Goal: Communication & Community: Answer question/provide support

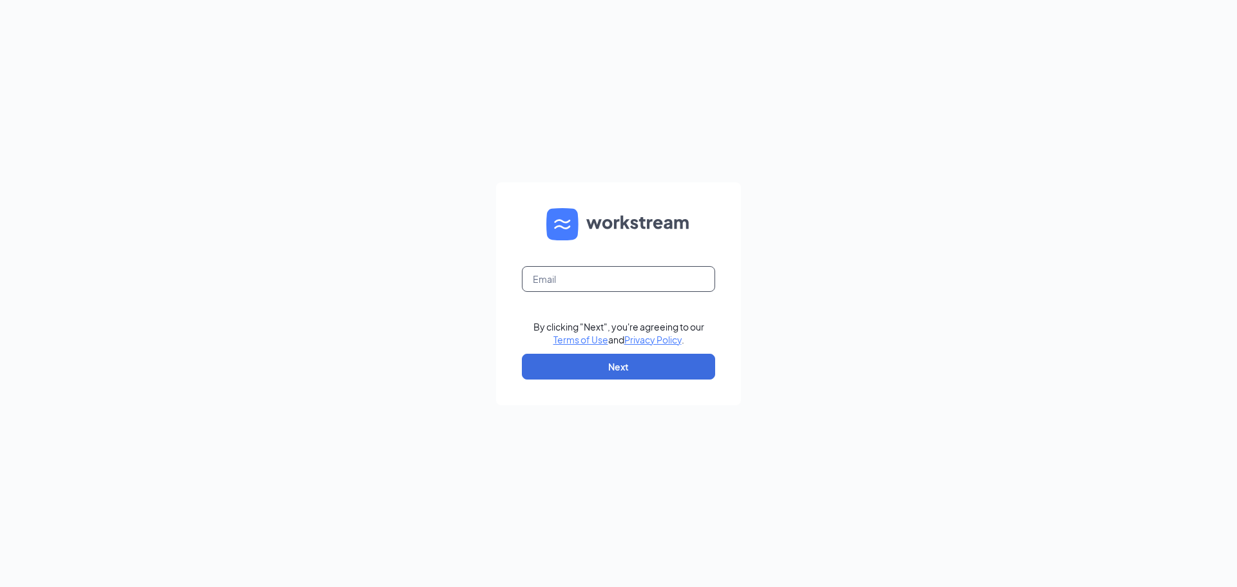
drag, startPoint x: 682, startPoint y: 280, endPoint x: 662, endPoint y: 291, distance: 22.2
click at [681, 279] on input "text" at bounding box center [618, 279] width 193 height 26
type input "[EMAIL_ADDRESS][DOMAIN_NAME]"
click at [616, 366] on button "Next" at bounding box center [618, 367] width 193 height 26
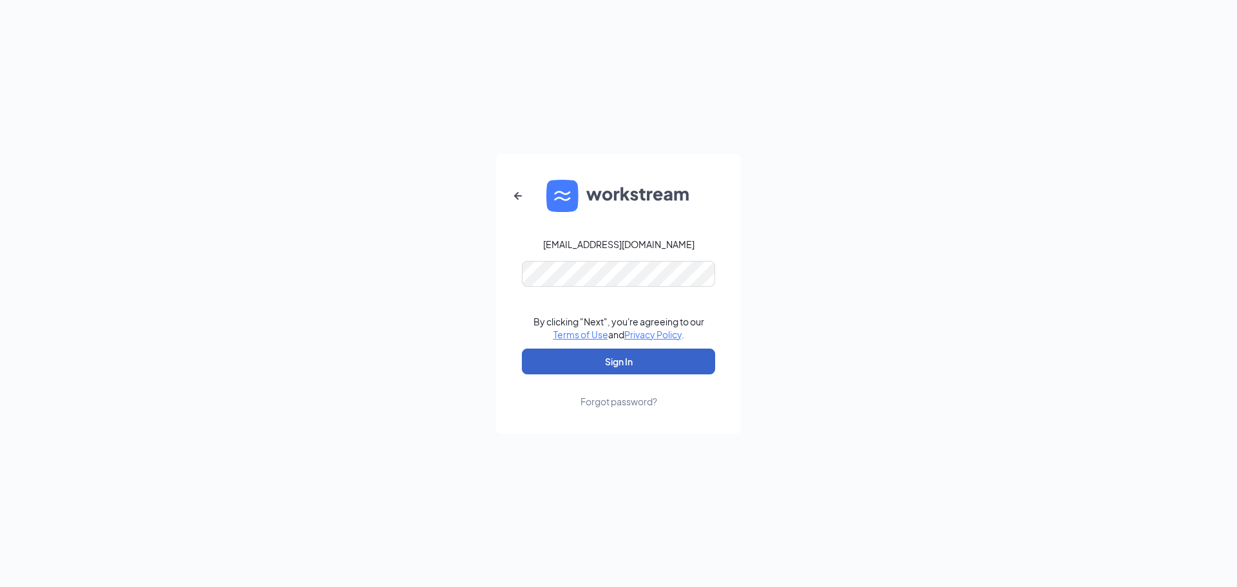
click at [591, 361] on button "Sign In" at bounding box center [618, 362] width 193 height 26
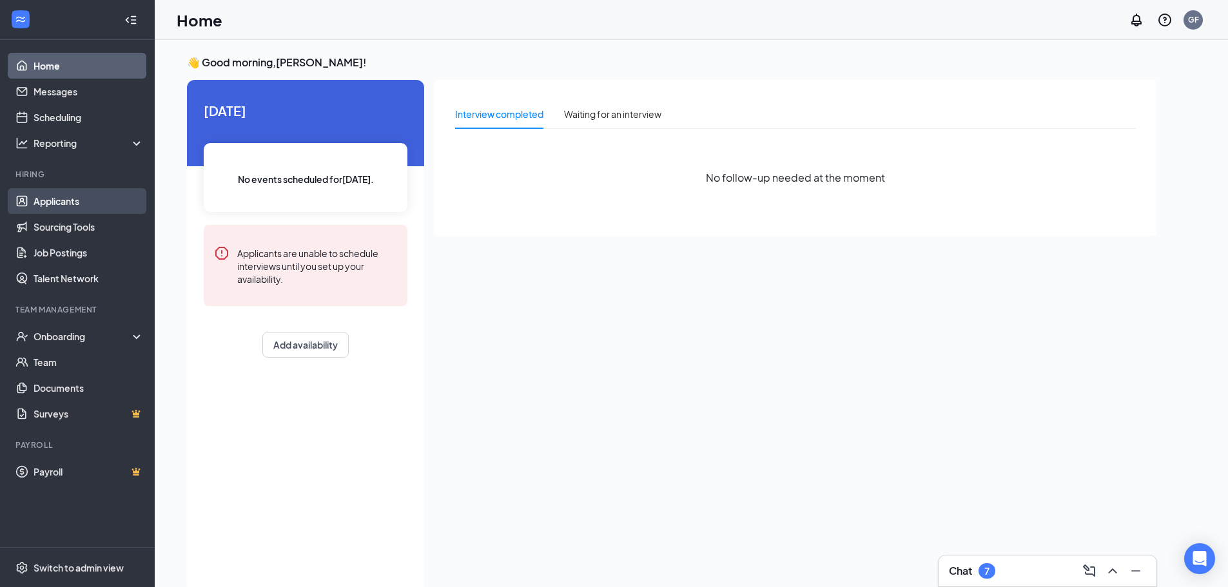
click at [77, 206] on link "Applicants" at bounding box center [89, 201] width 110 height 26
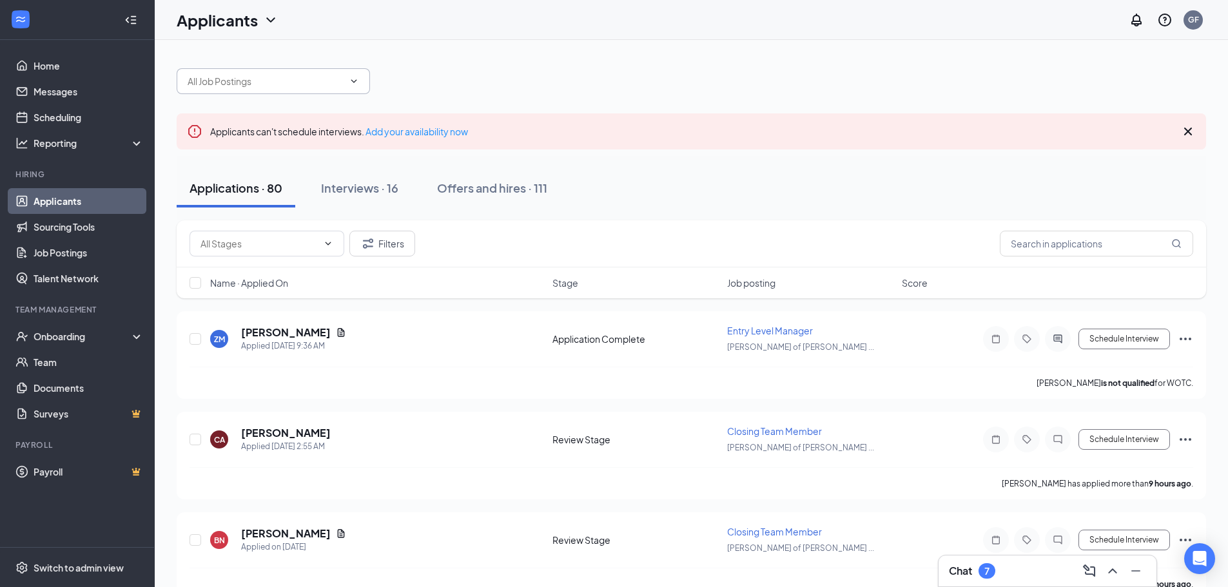
click at [236, 81] on input "text" at bounding box center [266, 81] width 156 height 14
click at [770, 191] on div "Applications · 80 Interviews · 16 Offers and hires · 111" at bounding box center [691, 188] width 1029 height 39
click at [1039, 238] on input "text" at bounding box center [1095, 244] width 193 height 26
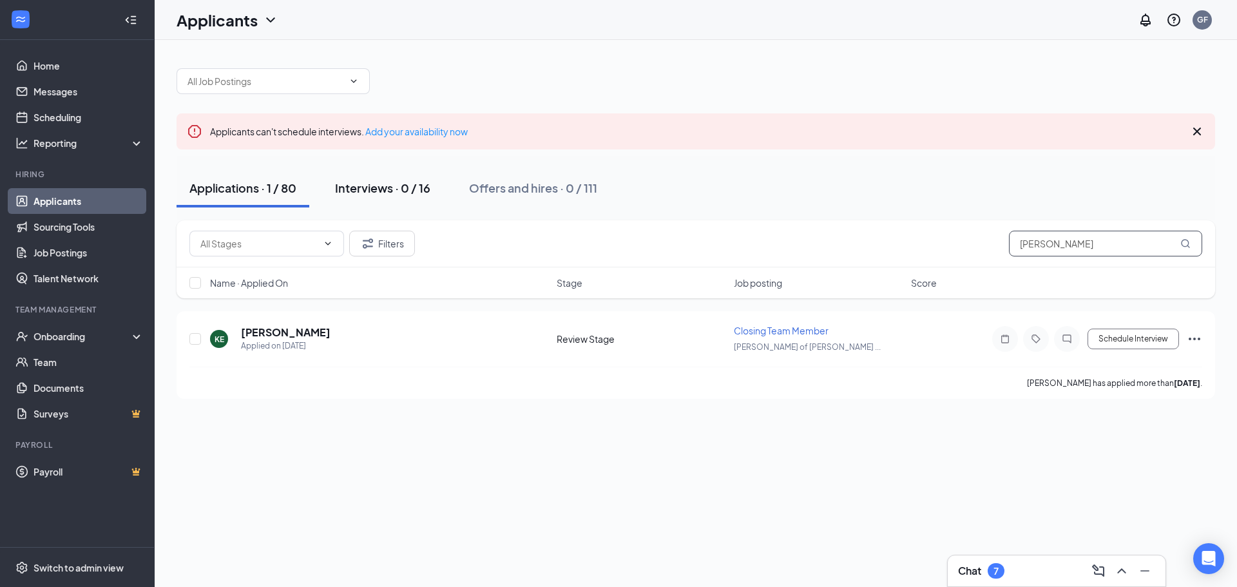
type input "[PERSON_NAME]"
click at [385, 187] on div "Interviews · 0 / 16" at bounding box center [382, 188] width 95 height 16
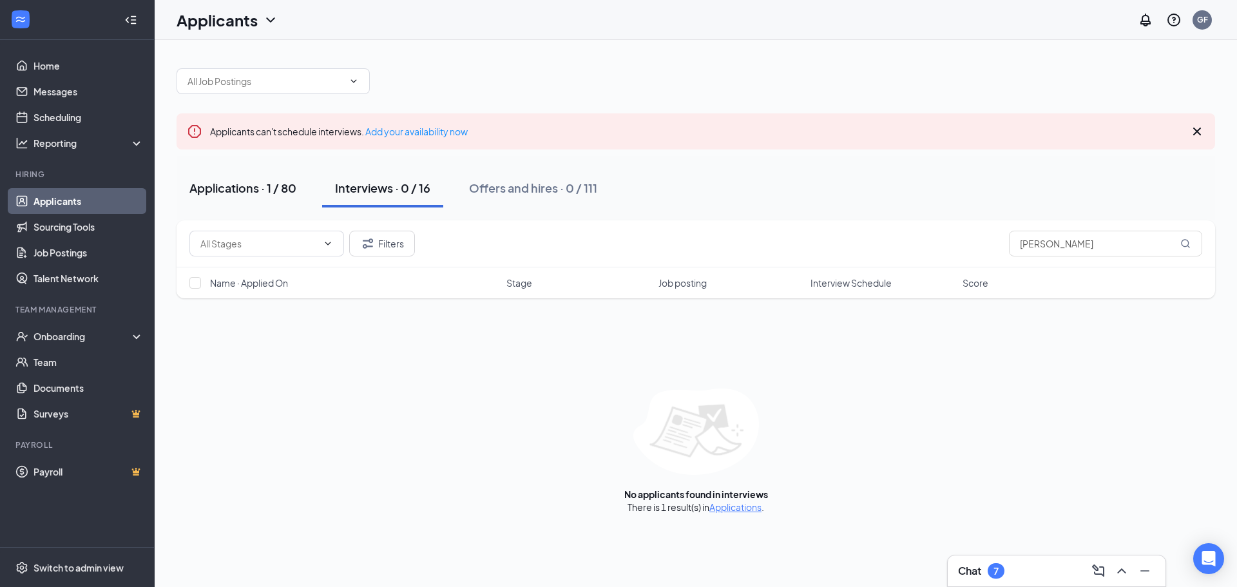
click at [237, 184] on div "Applications · 1 / 80" at bounding box center [242, 188] width 107 height 16
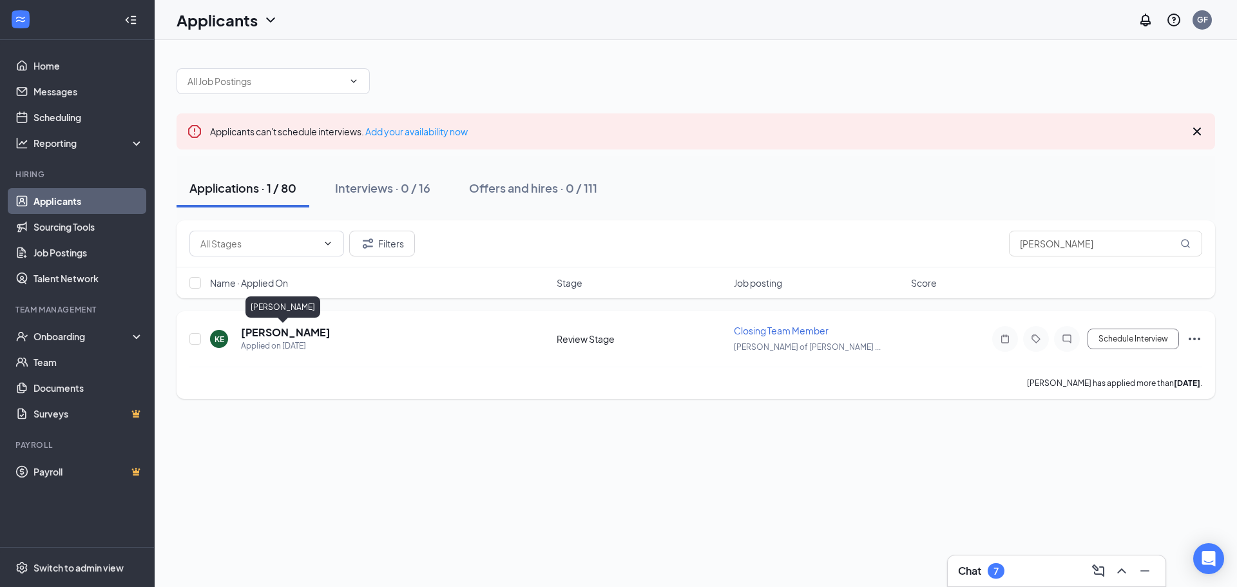
click at [285, 330] on h5 "[PERSON_NAME]" at bounding box center [286, 332] width 90 height 14
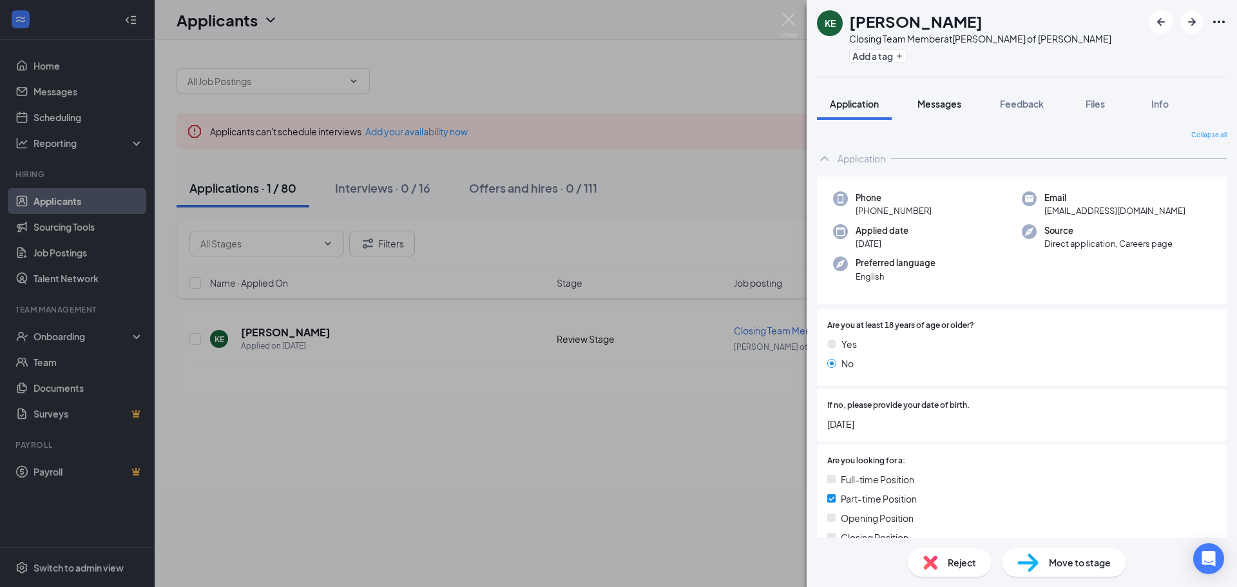
click at [936, 101] on span "Messages" at bounding box center [940, 104] width 44 height 12
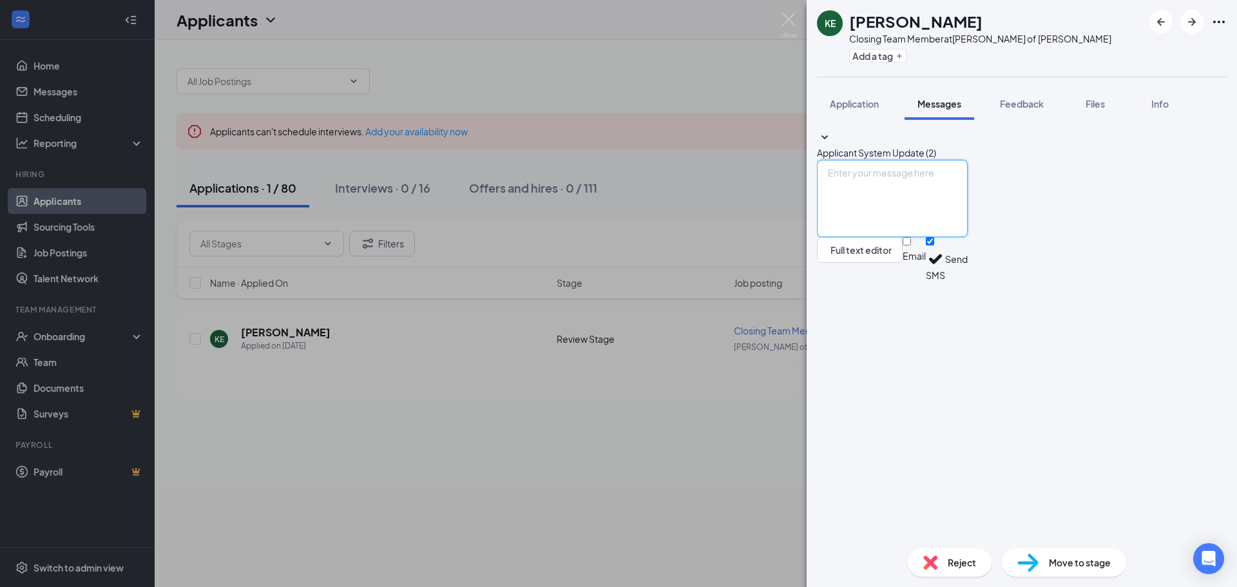
click at [918, 237] on textarea at bounding box center [892, 198] width 151 height 77
type textarea "Are you available to come in for an second interview [DATE] @ 3? or [DATE]?"
click at [968, 282] on button "Send" at bounding box center [956, 259] width 23 height 44
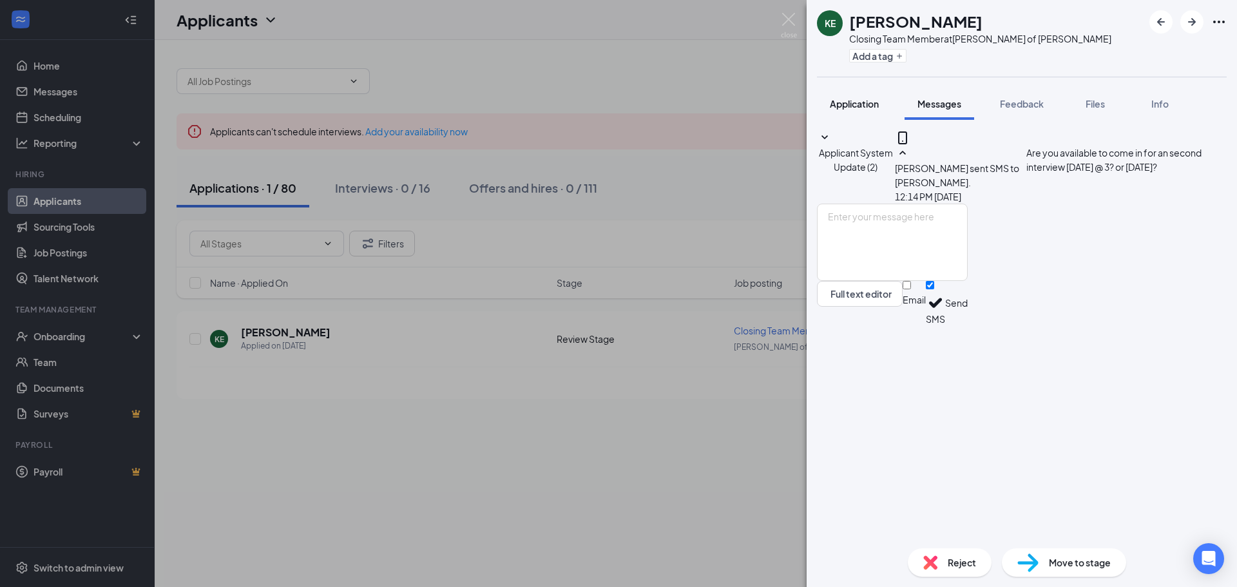
click at [838, 111] on button "Application" at bounding box center [854, 104] width 75 height 32
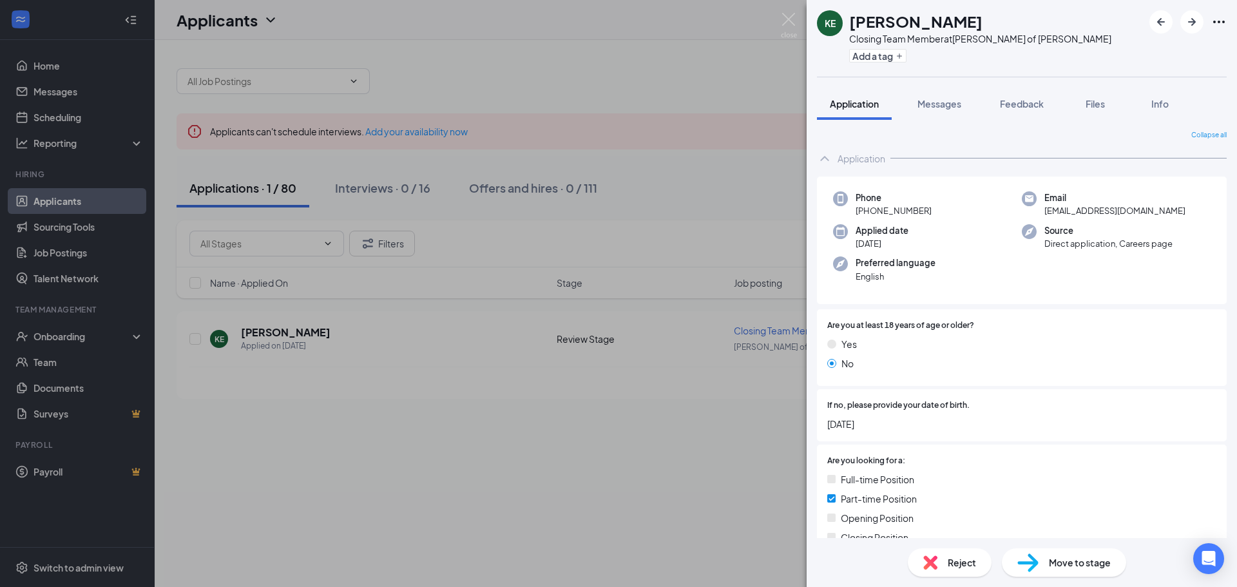
click at [1068, 552] on div "Move to stage" at bounding box center [1064, 562] width 124 height 28
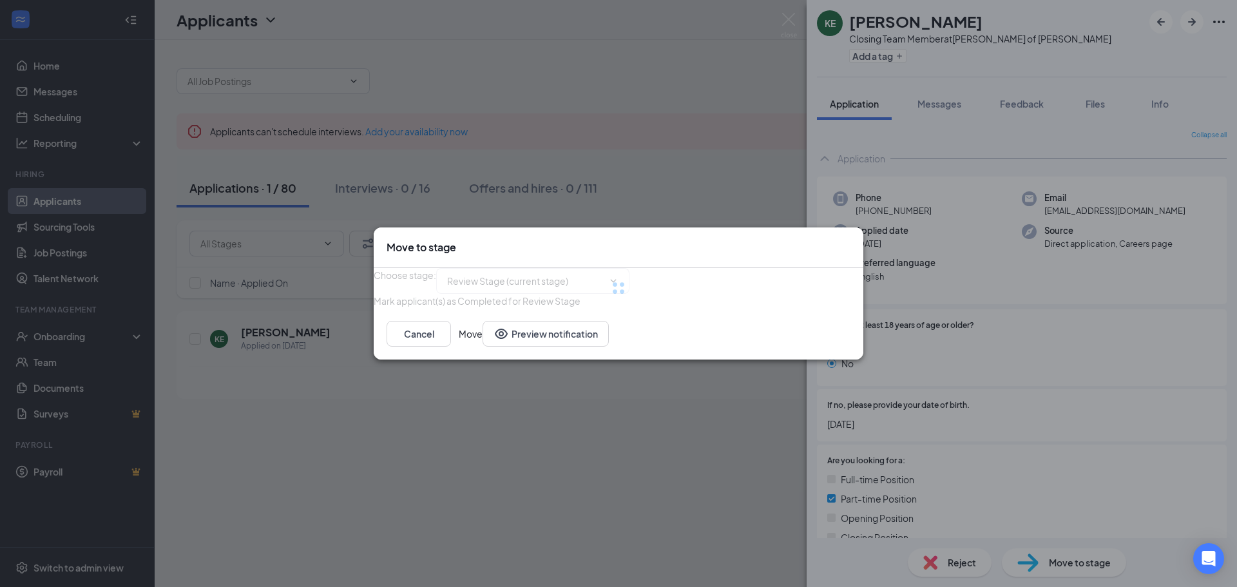
type input "Onsite Interview (next stage)"
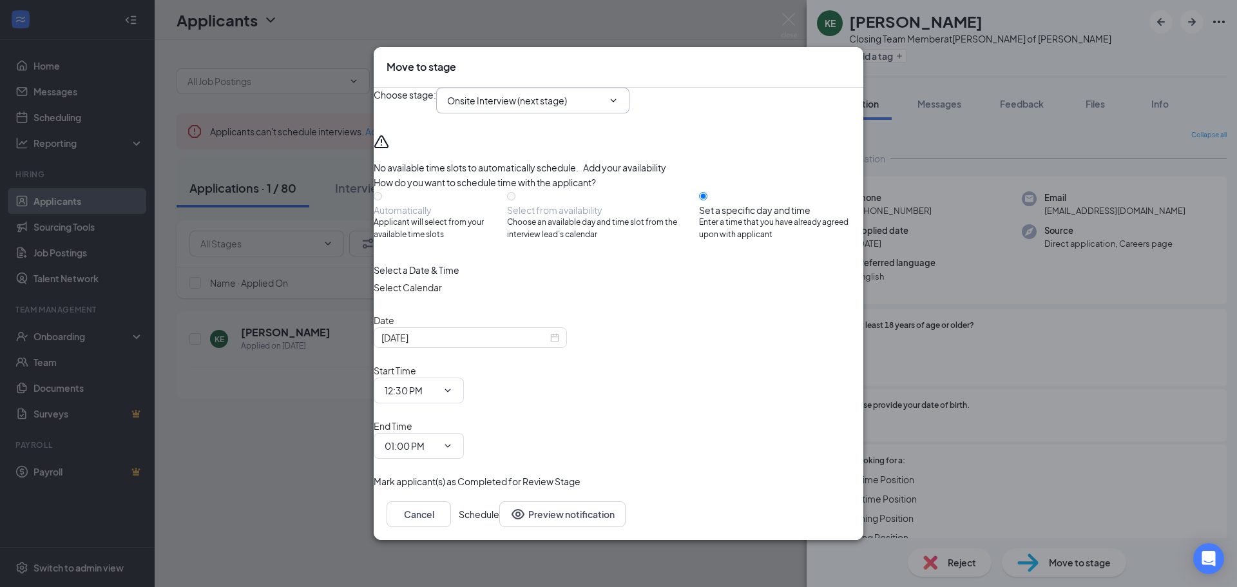
click at [630, 113] on span "Onsite Interview (next stage)" at bounding box center [532, 101] width 193 height 26
click at [619, 106] on icon "ChevronDown" at bounding box center [613, 100] width 10 height 10
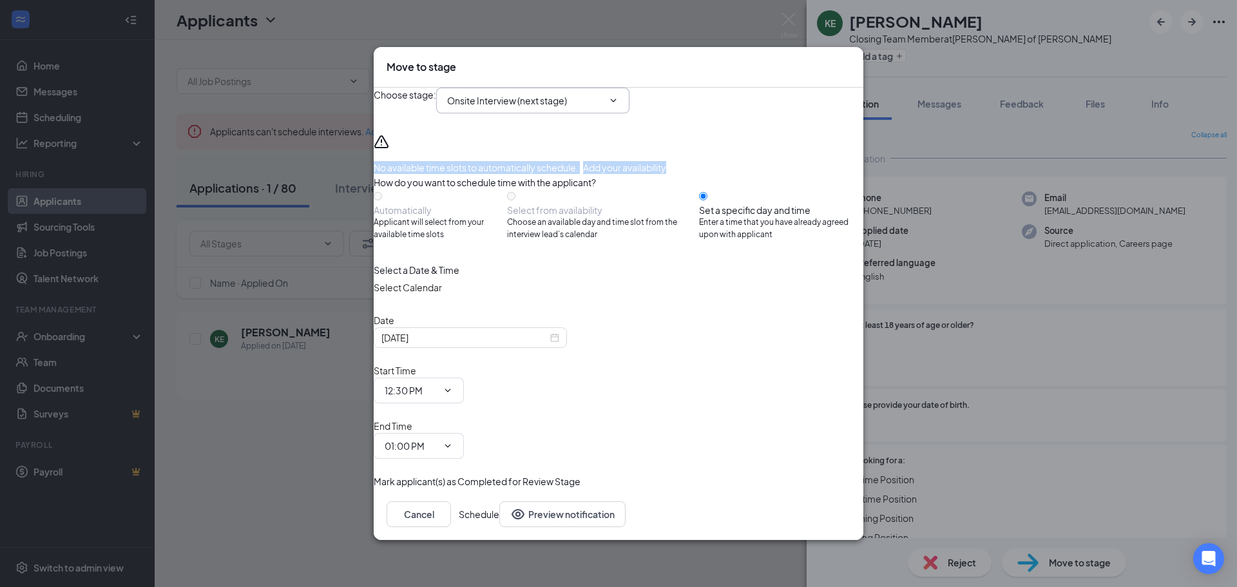
click at [619, 106] on icon "ChevronDown" at bounding box center [613, 100] width 10 height 10
click at [851, 60] on icon "Cross" at bounding box center [851, 60] width 0 height 0
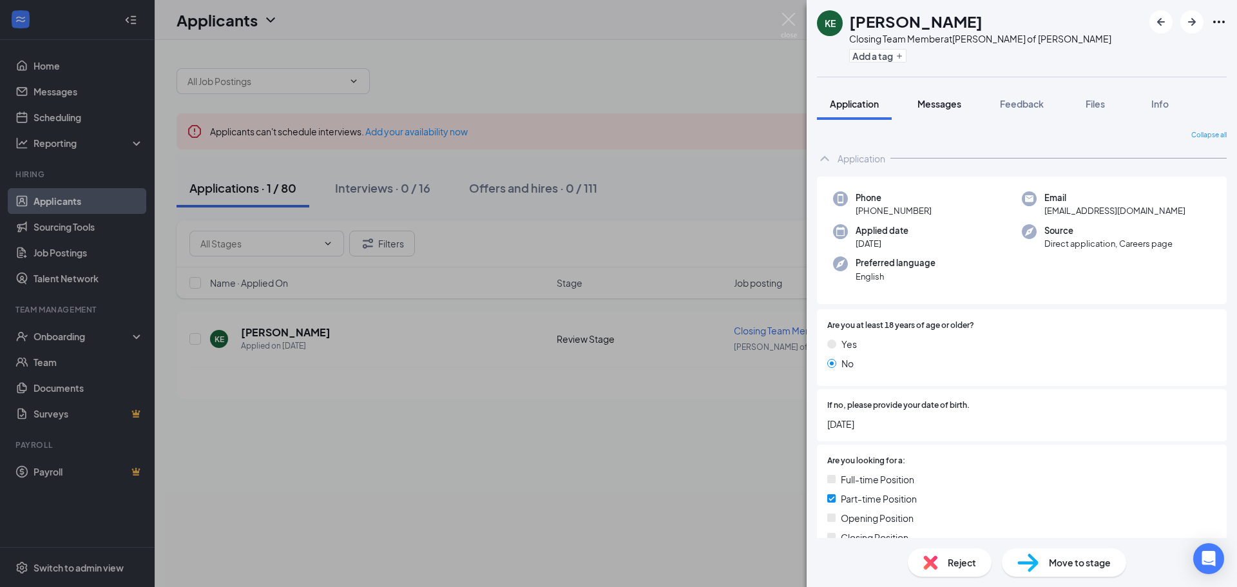
click at [943, 102] on span "Messages" at bounding box center [940, 104] width 44 height 12
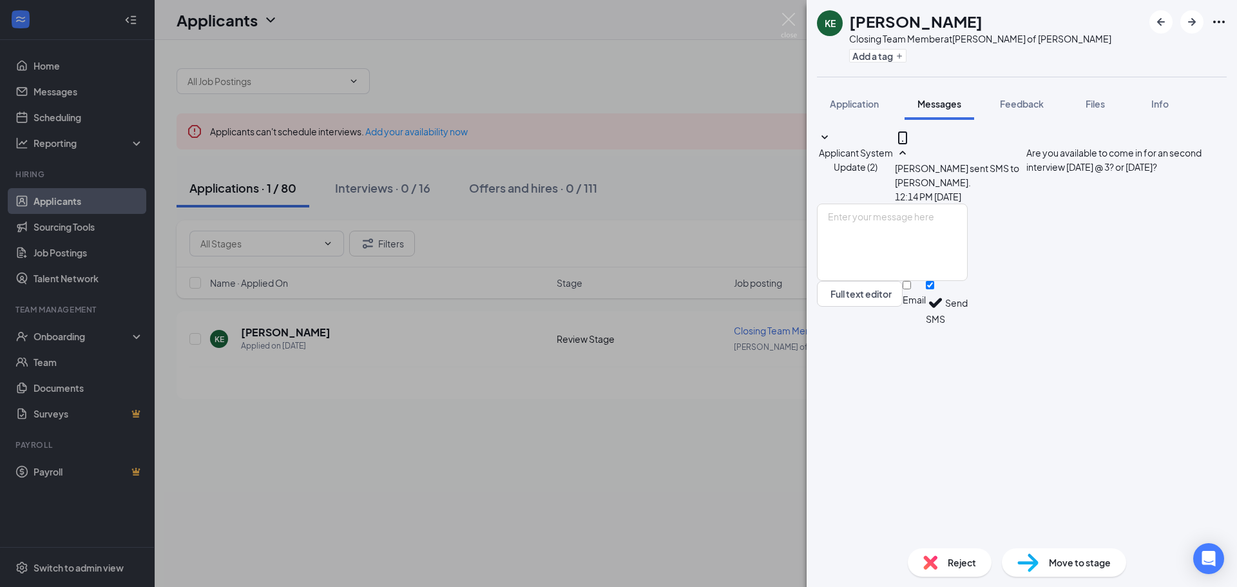
click at [733, 181] on div "KE [PERSON_NAME] Closing Team Member at [GEOGRAPHIC_DATA][PERSON_NAME] of [PERS…" at bounding box center [618, 293] width 1237 height 587
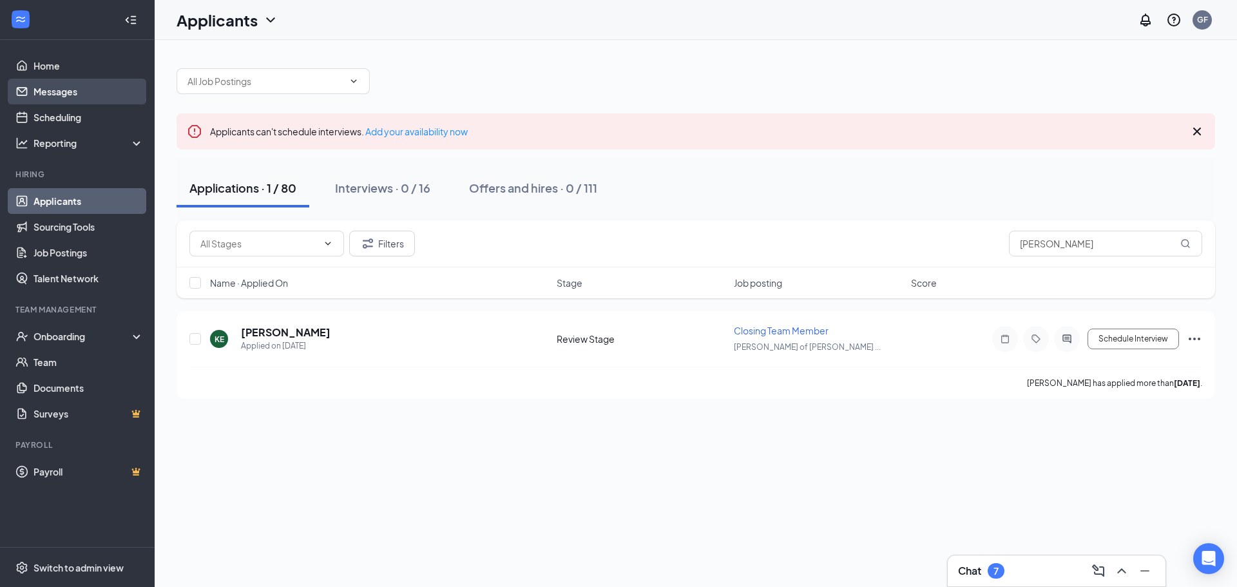
click at [60, 97] on link "Messages" at bounding box center [89, 92] width 110 height 26
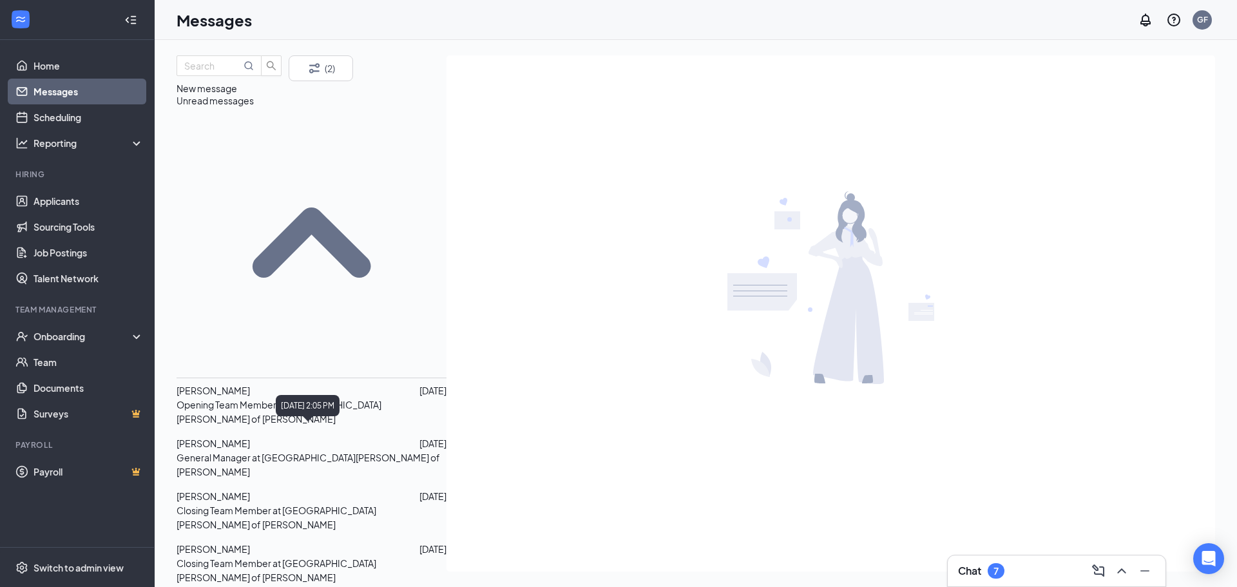
scroll to position [129, 0]
